Goal: Navigation & Orientation: Go to known website

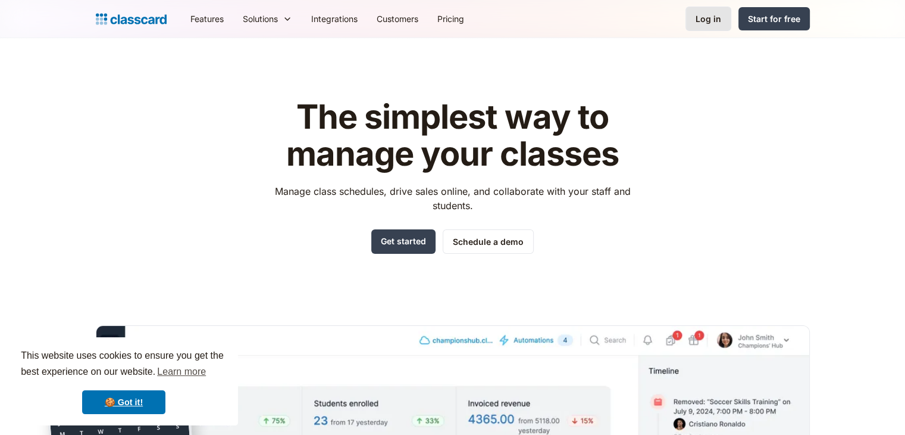
click at [707, 26] on link "Log in" at bounding box center [709, 19] width 46 height 24
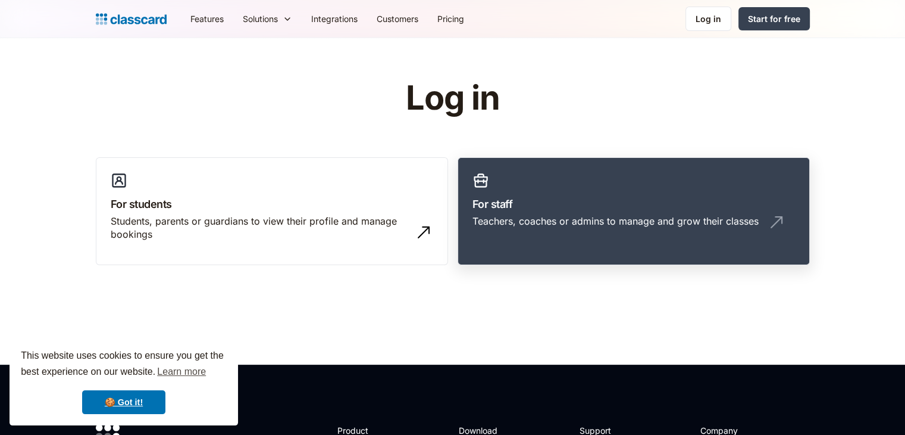
click at [626, 220] on div "Teachers, coaches or admins to manage and grow their classes" at bounding box center [616, 220] width 286 height 13
